Goal: Task Accomplishment & Management: Complete application form

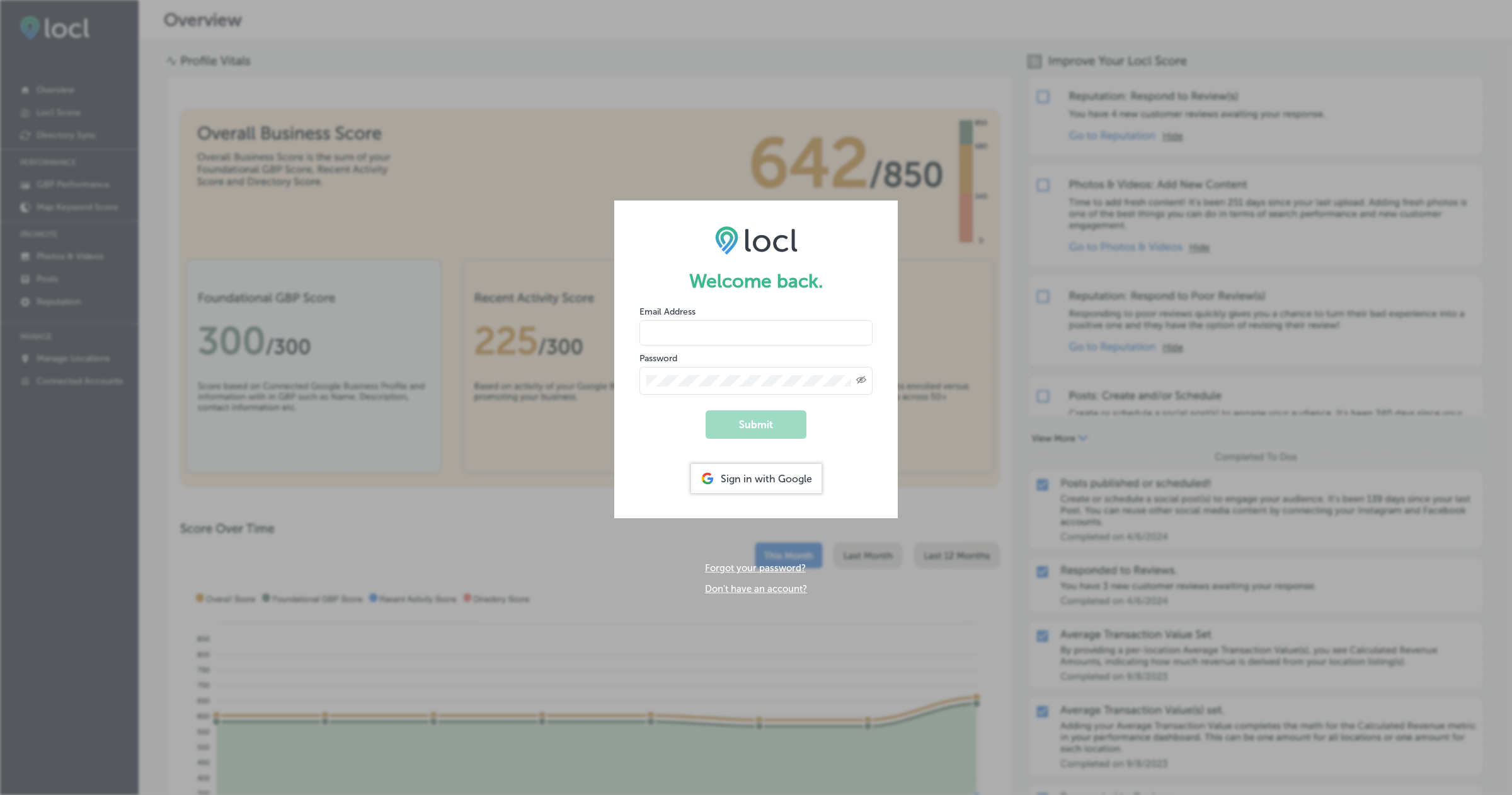
click at [664, 335] on input "email" at bounding box center [756, 333] width 233 height 25
click at [763, 330] on input "[EMAIL_ADDRESS][DOMAIN_NAME]" at bounding box center [756, 333] width 233 height 25
type input "[EMAIL_ADDRESS][DOMAIN_NAME]"
click at [762, 343] on input "[EMAIL_ADDRESS][DOMAIN_NAME]" at bounding box center [756, 333] width 233 height 25
click at [737, 591] on link "Don't have an account?" at bounding box center [756, 588] width 102 height 12
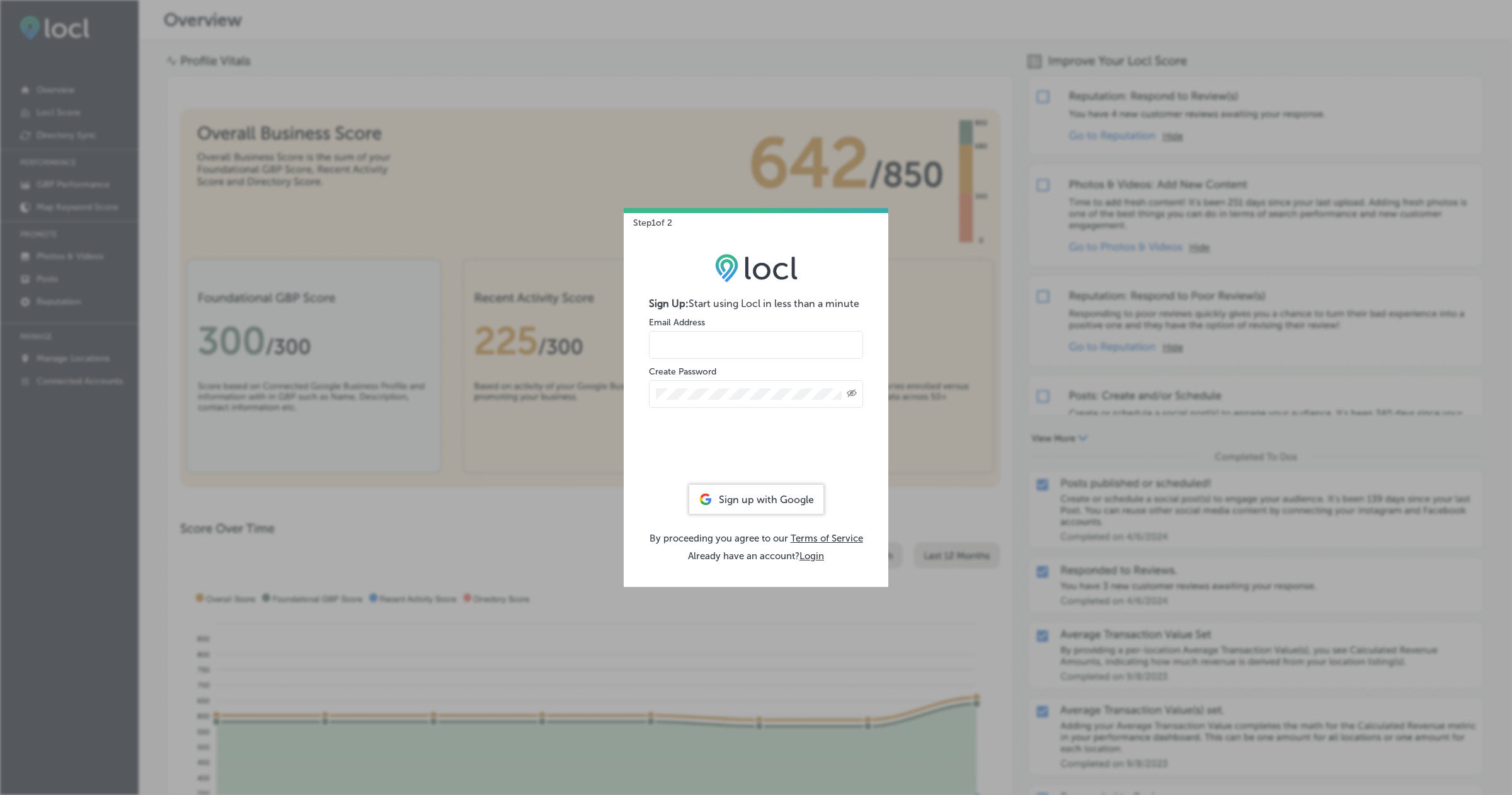
click at [743, 340] on input "email" at bounding box center [756, 344] width 215 height 28
click at [769, 341] on input "[EMAIL_ADDRESS][DOMAIN_NAME]" at bounding box center [756, 344] width 215 height 28
type input "[EMAIL_ADDRESS][DOMAIN_NAME]"
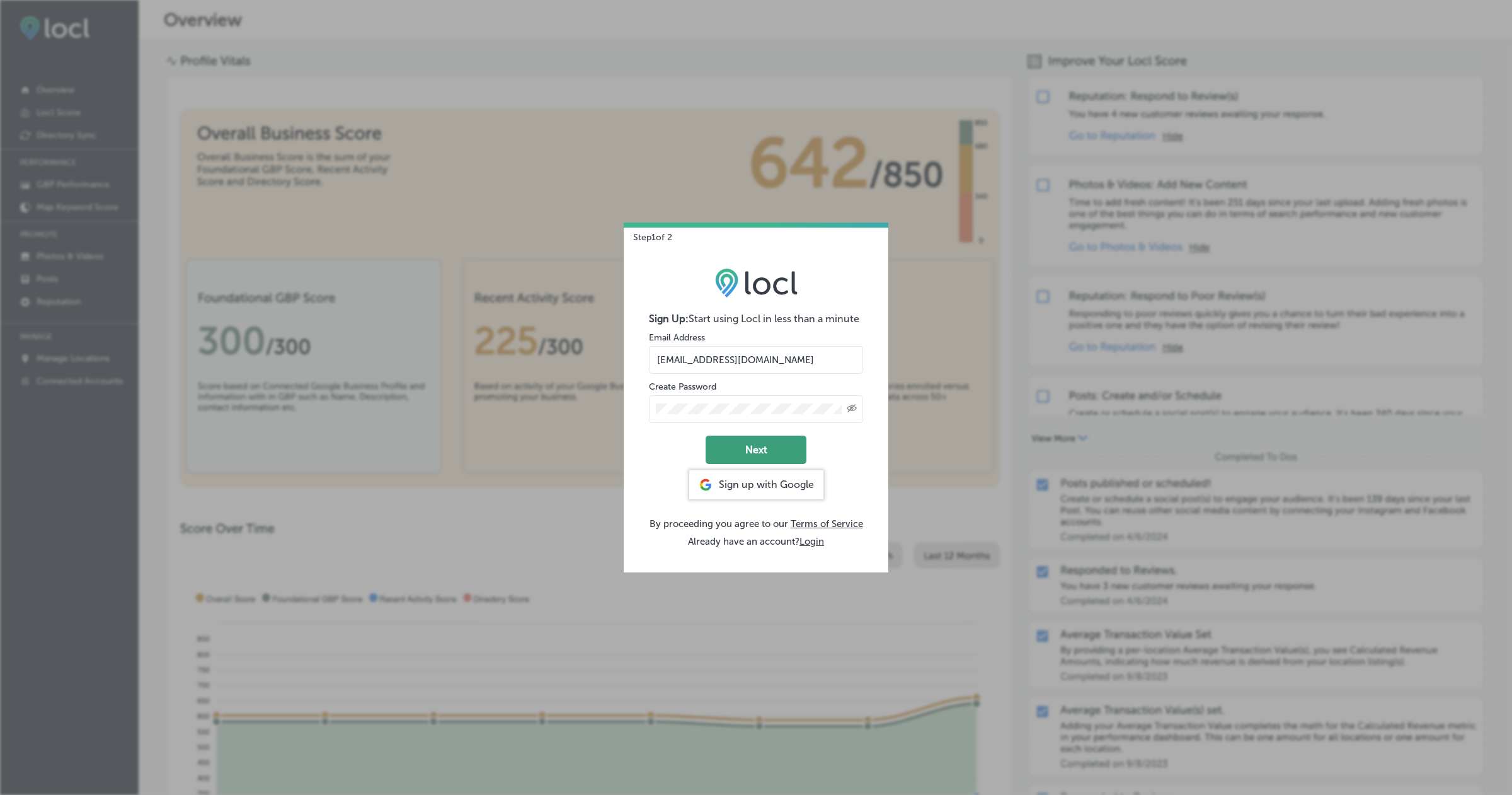
click at [787, 458] on button "Next" at bounding box center [756, 450] width 101 height 29
select select "US"
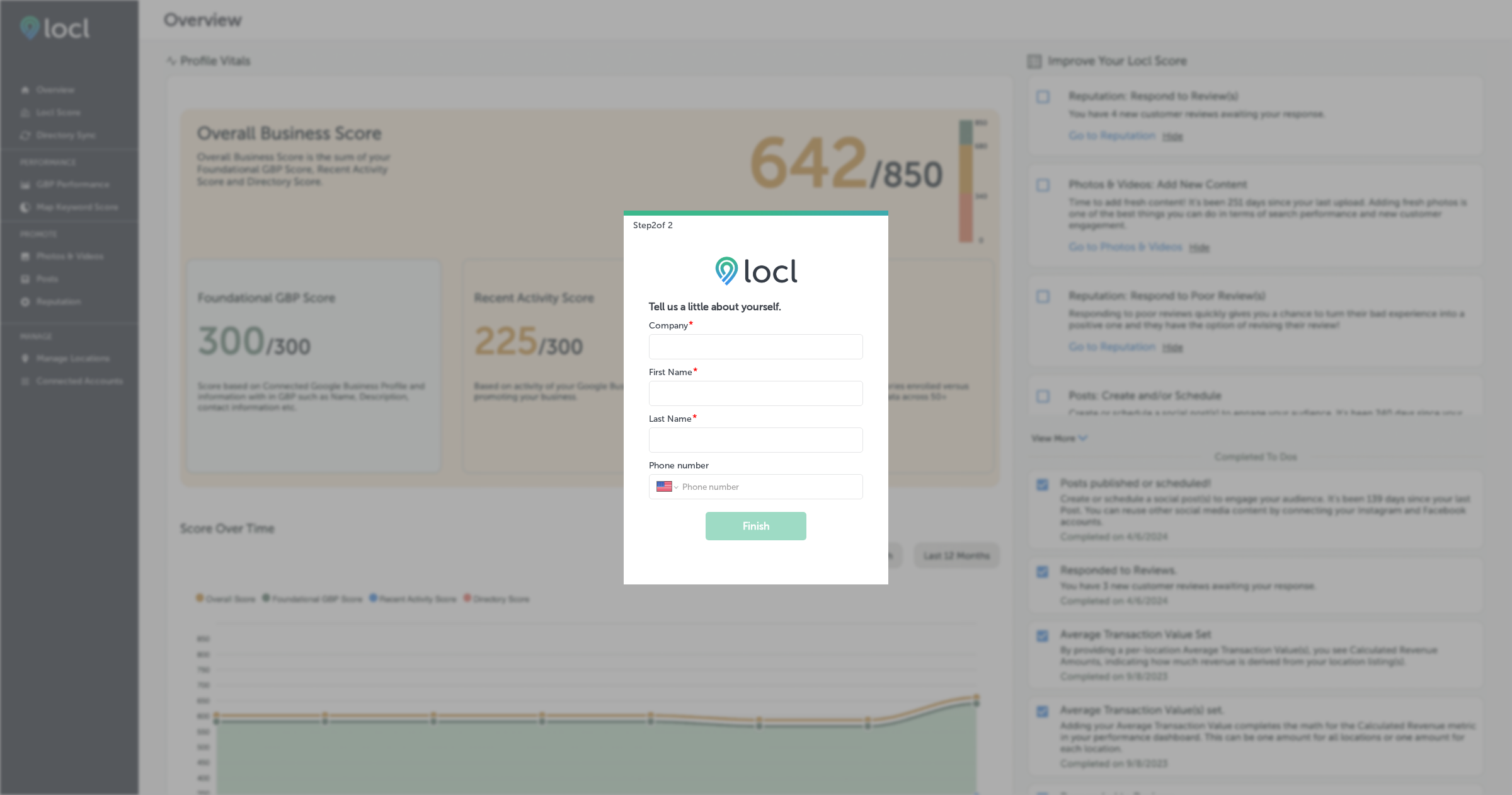
click at [742, 345] on input "name" at bounding box center [756, 347] width 215 height 25
type input "[PERSON_NAME] Street Autoworks Mechanics"
select select "PK"
click at [723, 384] on input "name" at bounding box center [756, 393] width 215 height 25
type input "Hira"
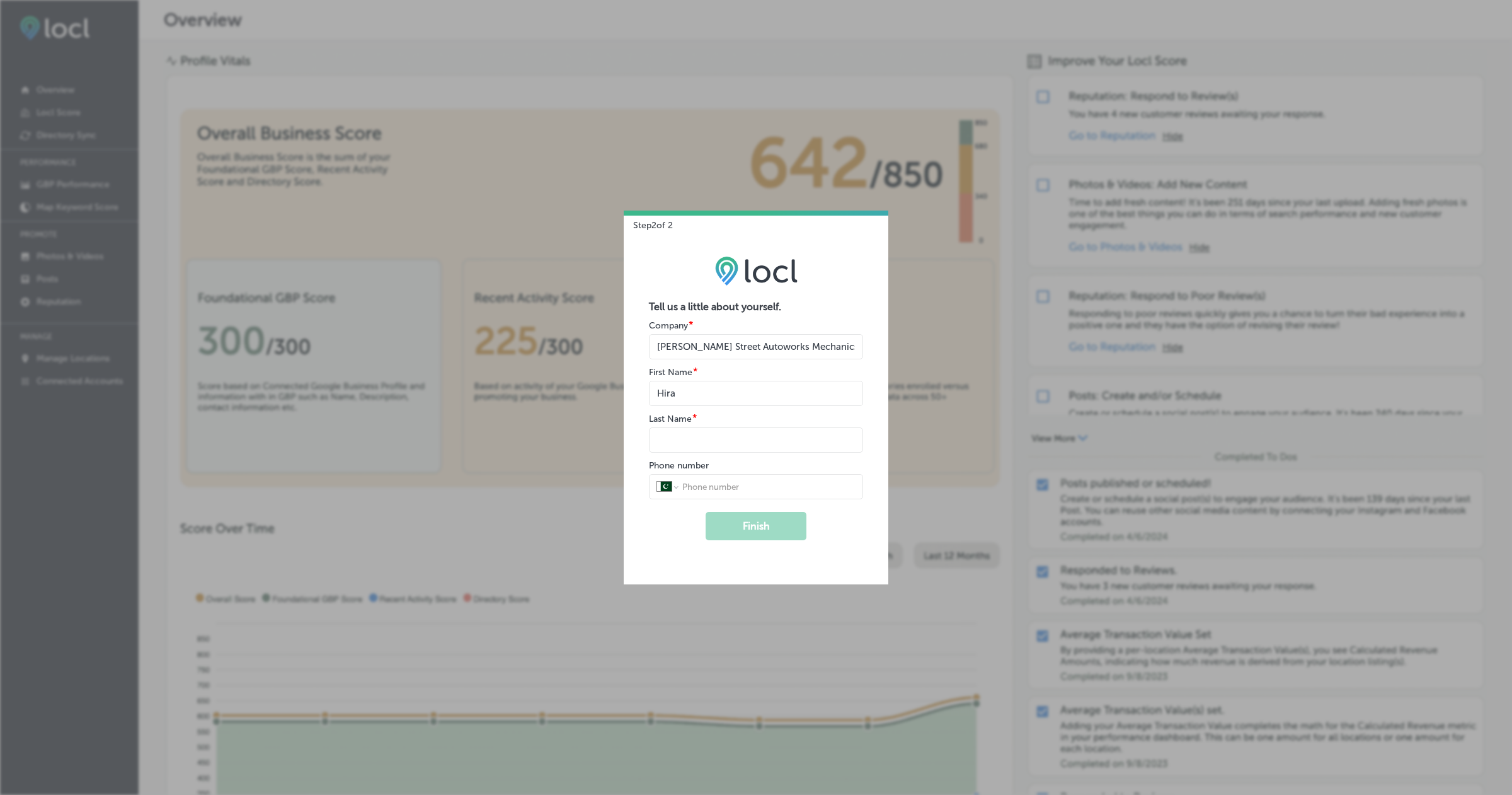
click at [704, 478] on div "International [GEOGRAPHIC_DATA] [GEOGRAPHIC_DATA] [GEOGRAPHIC_DATA] [GEOGRAPHIC…" at bounding box center [756, 487] width 215 height 25
click at [706, 488] on input "tel" at bounding box center [769, 486] width 174 height 12
type input "0334 5877665"
click at [867, 521] on div "Tell us a little about yourself. Company * First Name * Last Name * Phone numbe…" at bounding box center [756, 407] width 265 height 353
click at [761, 439] on input "name" at bounding box center [756, 440] width 215 height 25
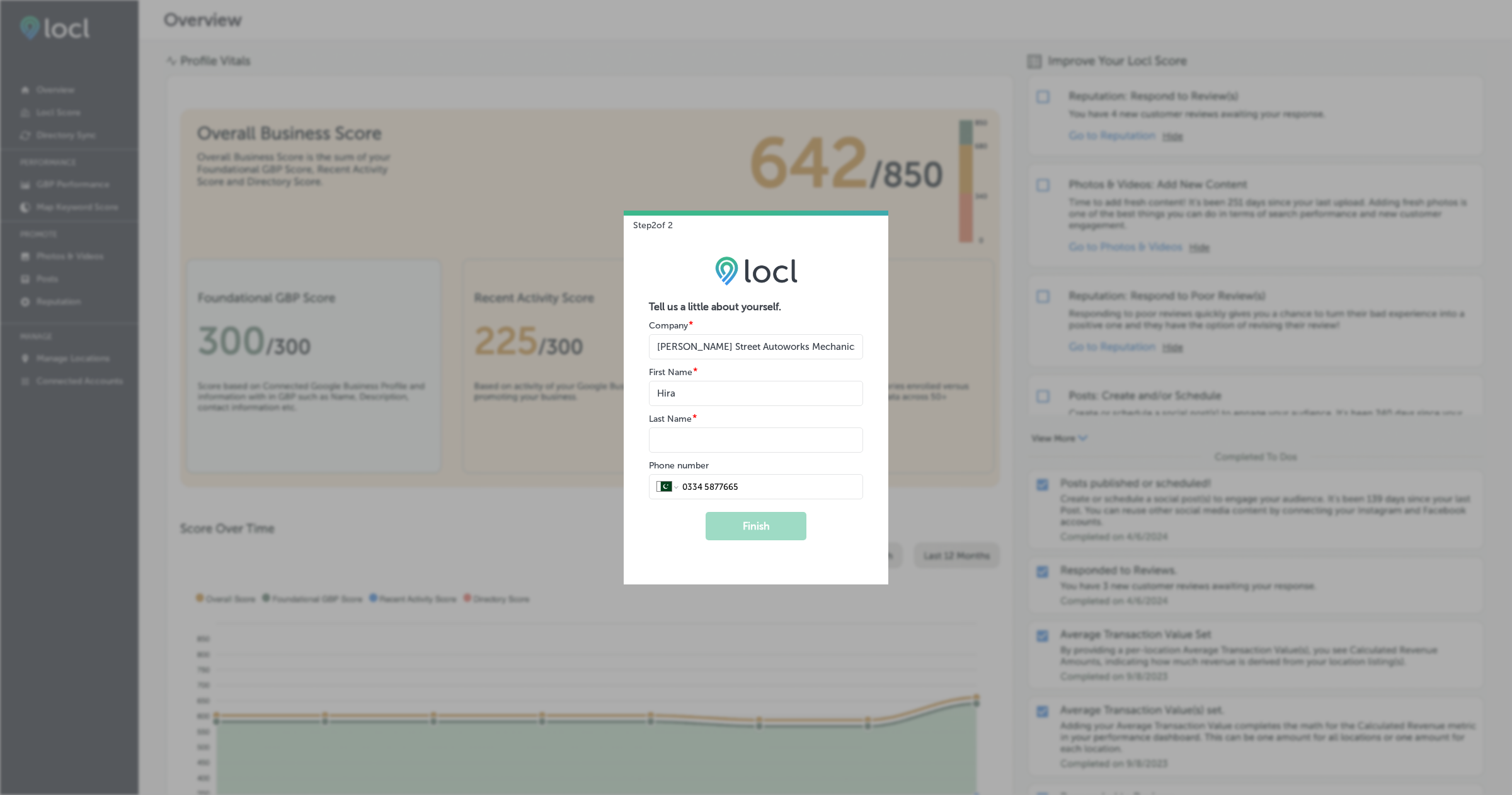
type input "Tahir"
click at [767, 525] on button "Finish" at bounding box center [756, 526] width 101 height 29
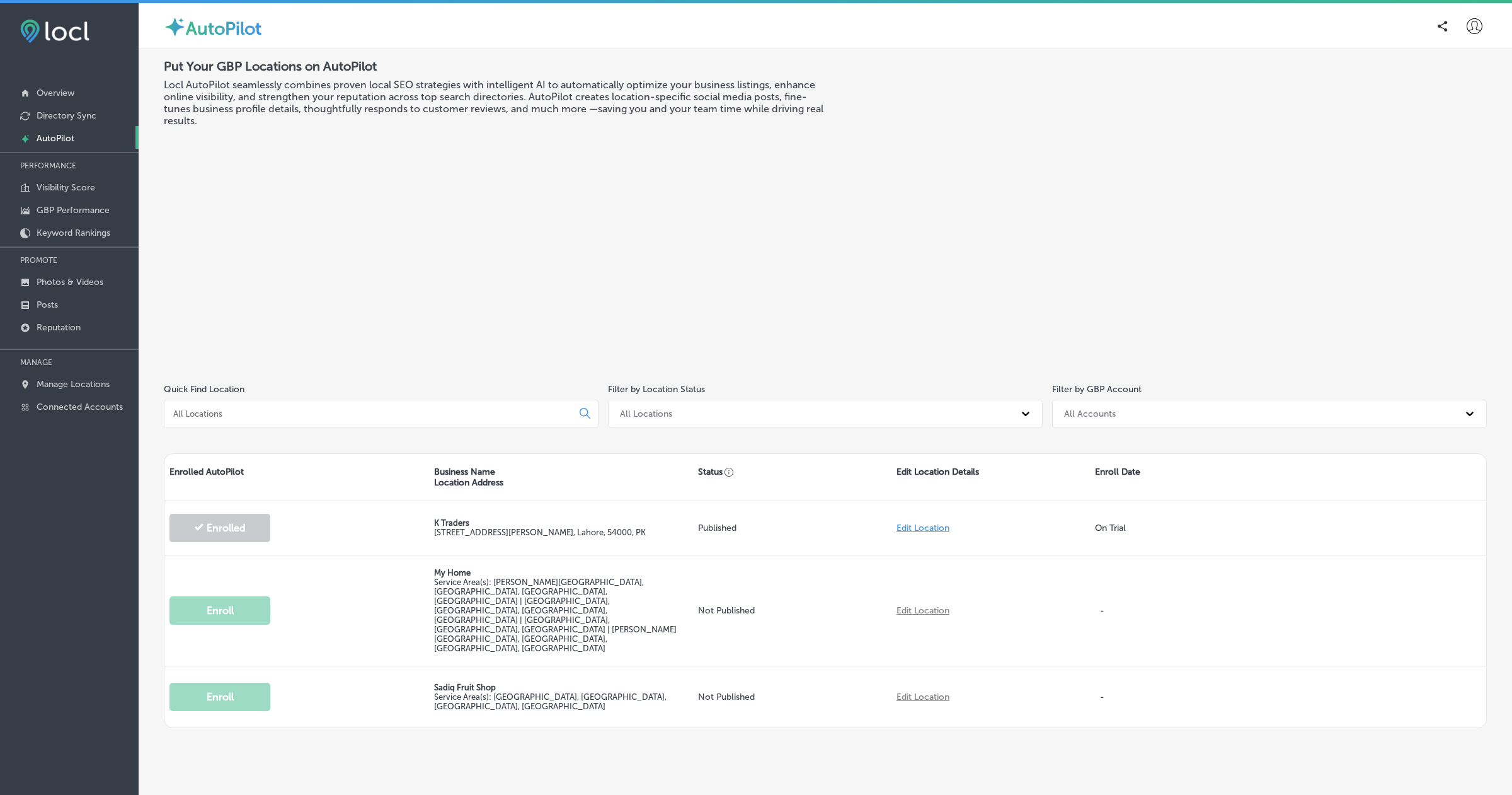
click at [1476, 22] on icon at bounding box center [1475, 26] width 16 height 16
click at [1446, 134] on p "Log Out" at bounding box center [1447, 135] width 38 height 15
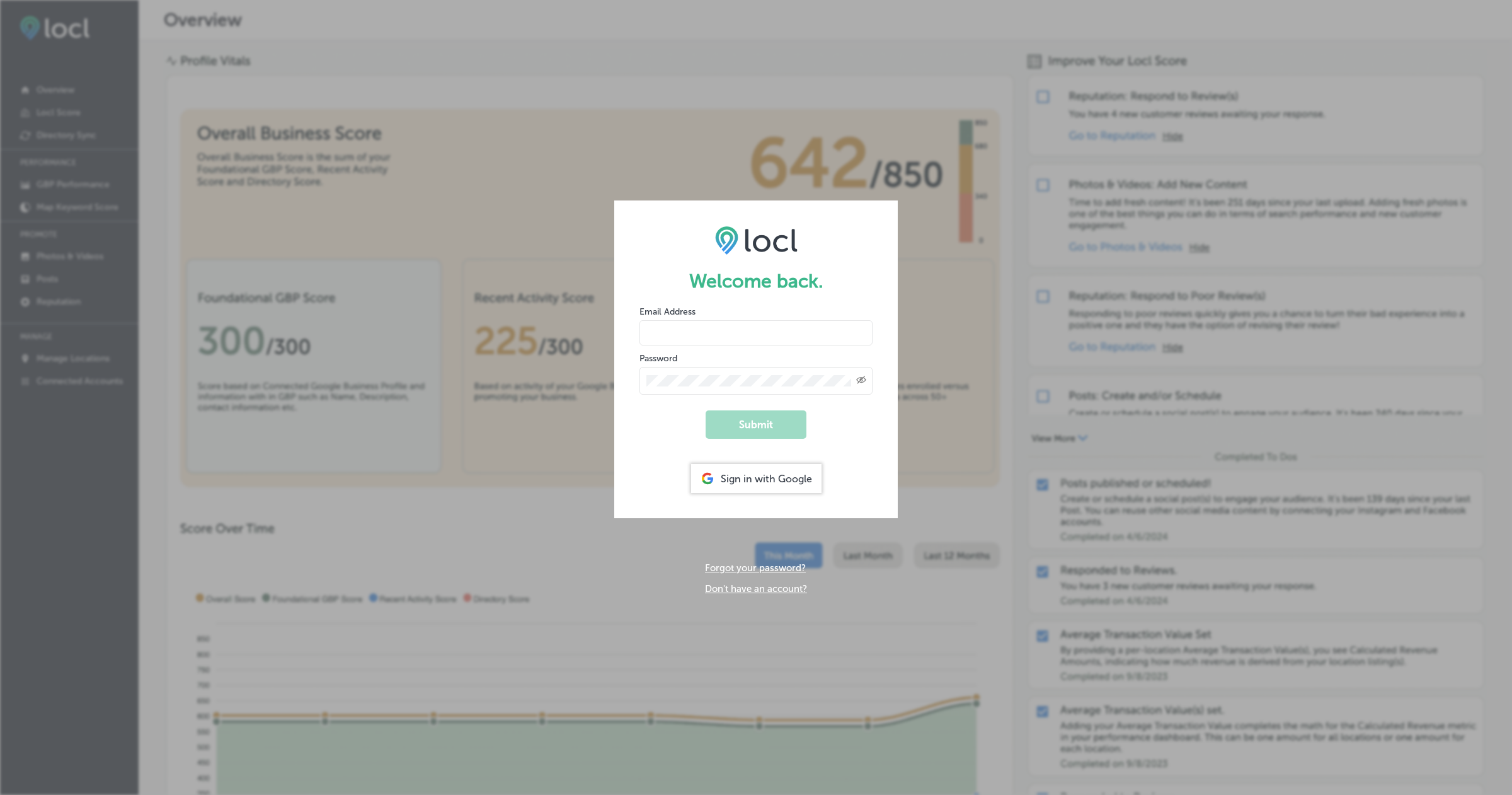
click at [741, 588] on link "Don't have an account?" at bounding box center [756, 588] width 102 height 12
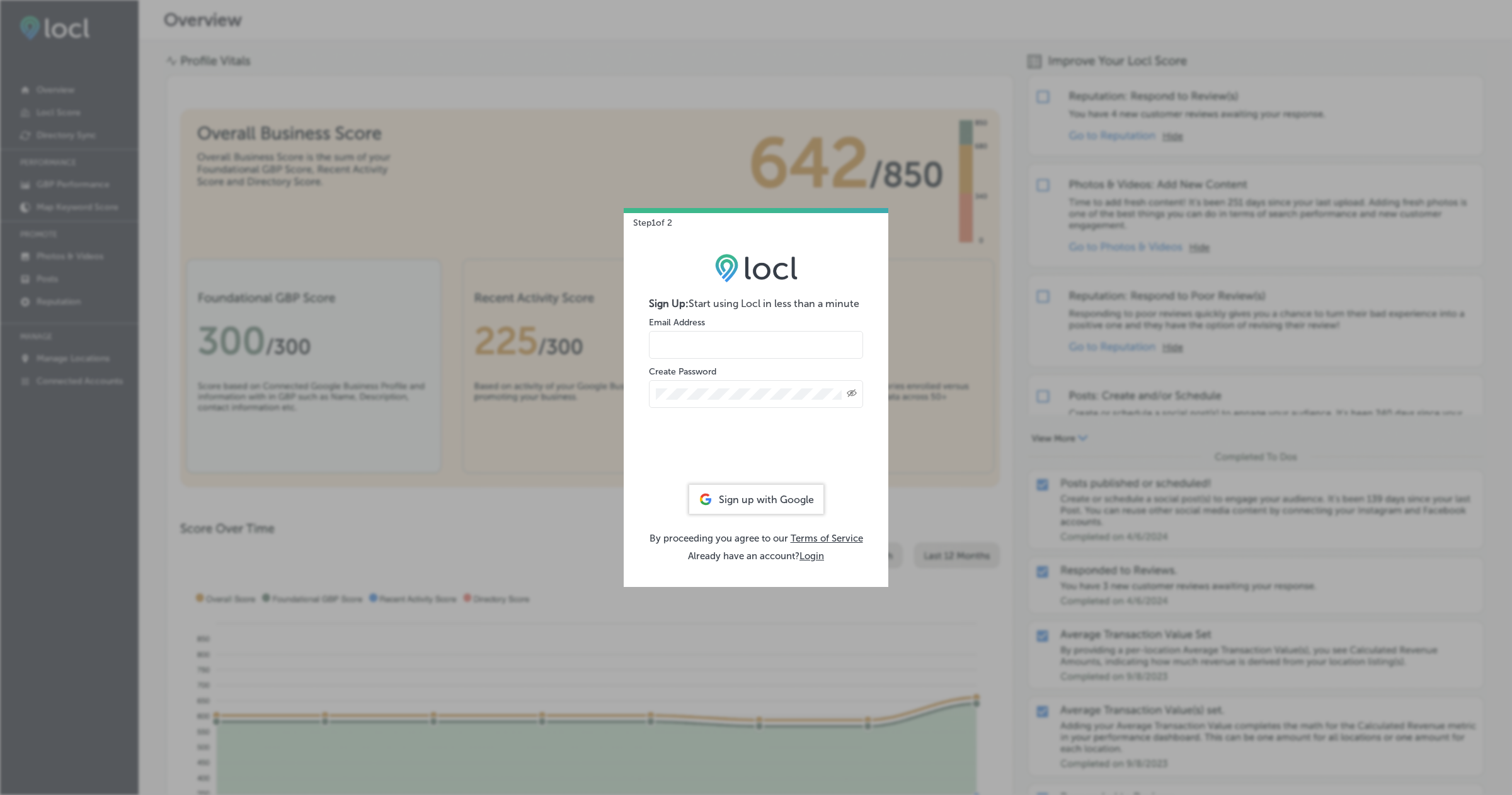
click at [690, 340] on input "email" at bounding box center [756, 344] width 215 height 28
click at [771, 348] on input "[EMAIL_ADDRESS][DOMAIN_NAME]" at bounding box center [756, 344] width 215 height 28
type input "[EMAIL_ADDRESS][DOMAIN_NAME]"
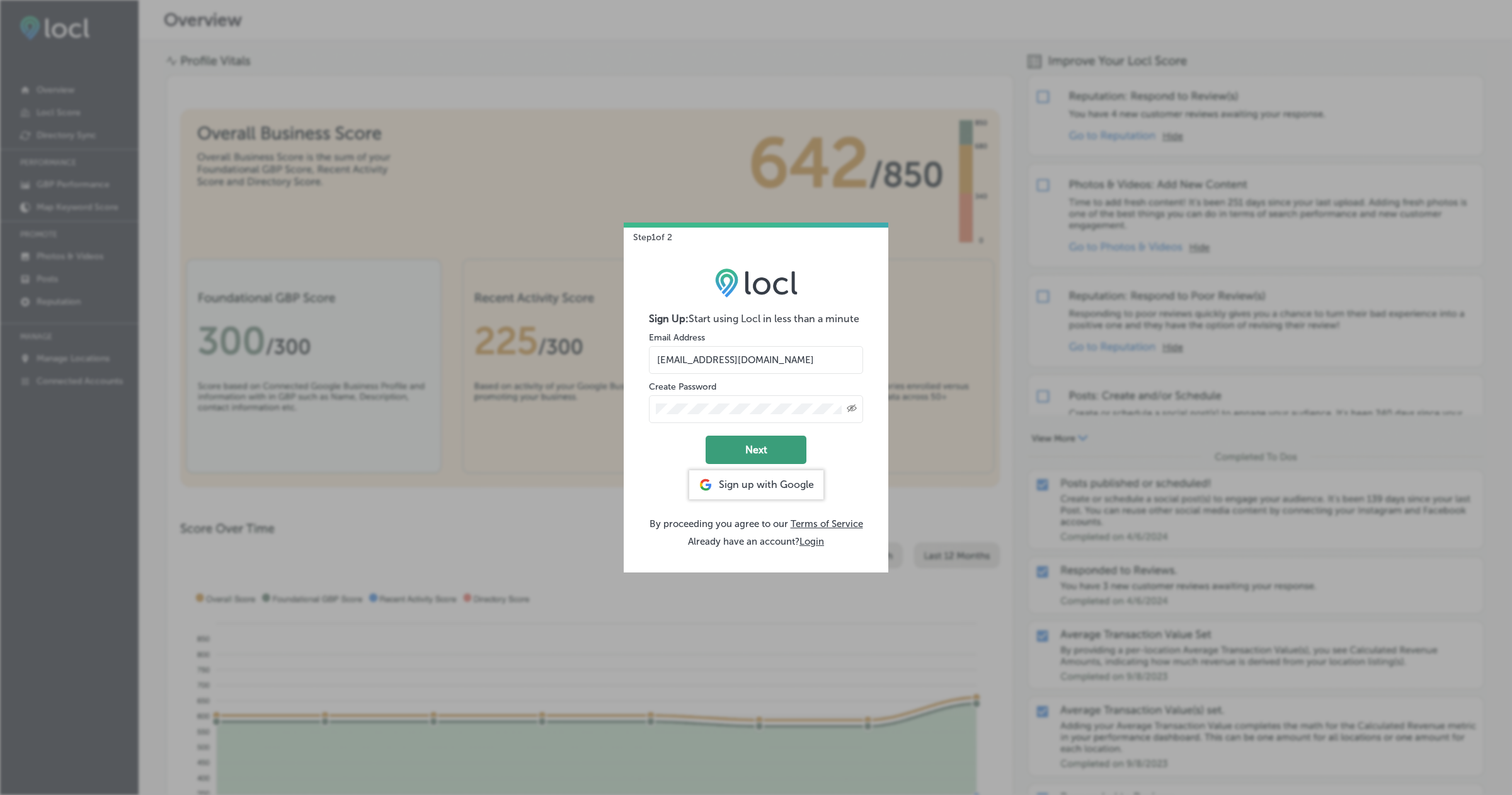
click at [758, 446] on button "Next" at bounding box center [756, 450] width 101 height 29
select select "US"
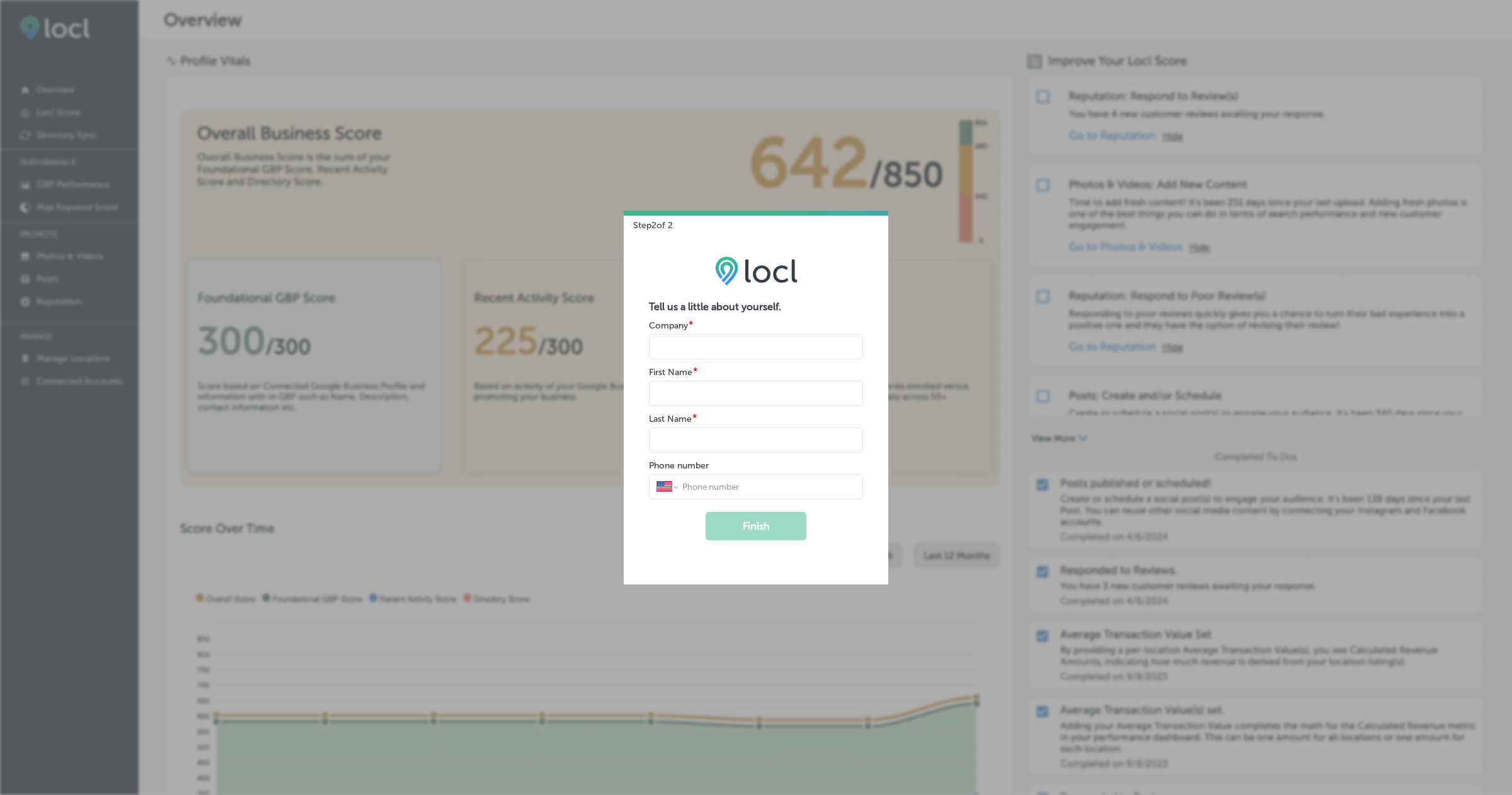
click at [702, 349] on input "name" at bounding box center [756, 347] width 215 height 25
type input "[PERSON_NAME] Street Autoworks Mechanics"
select select "PK"
click at [701, 380] on div "First Name *" at bounding box center [756, 385] width 215 height 40
click at [701, 388] on input "name" at bounding box center [756, 393] width 215 height 25
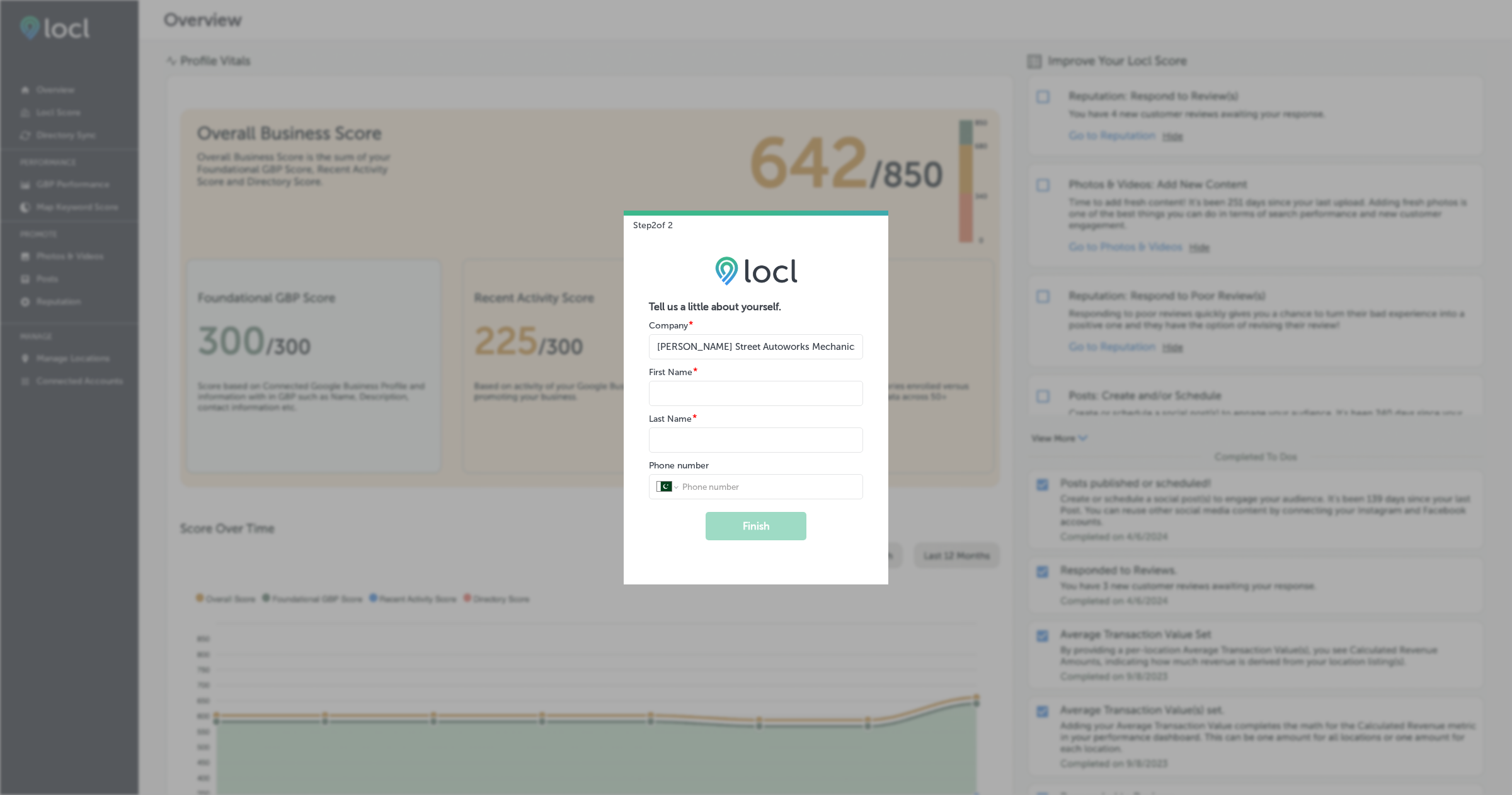
type input "Hira"
click at [707, 445] on input "name" at bounding box center [756, 440] width 215 height 25
type input "Tahir"
click at [729, 483] on input "tel" at bounding box center [769, 486] width 174 height 12
type input "0321 4302457"
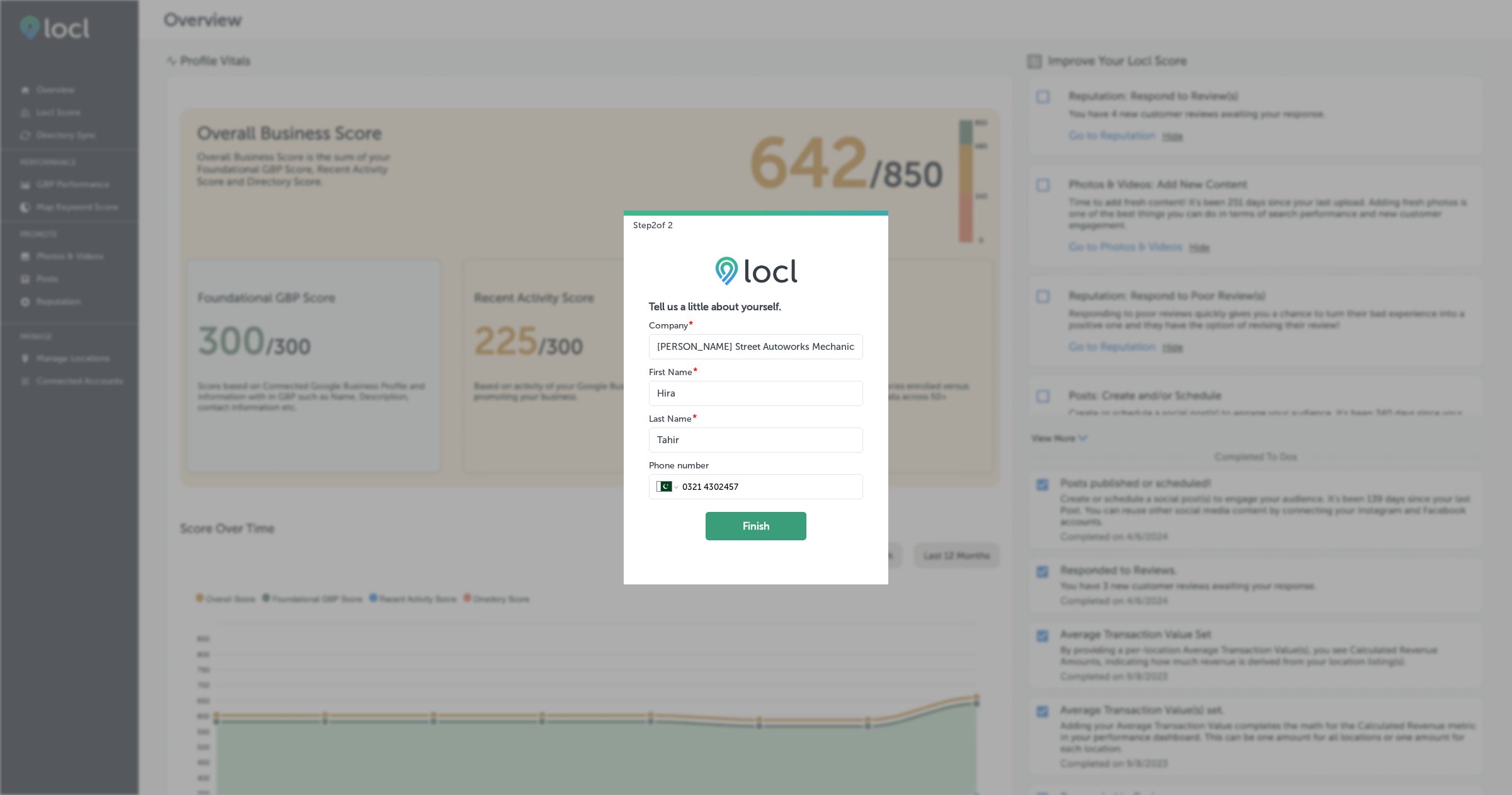
click at [747, 517] on button "Finish" at bounding box center [756, 526] width 101 height 29
